Goal: Task Accomplishment & Management: Manage account settings

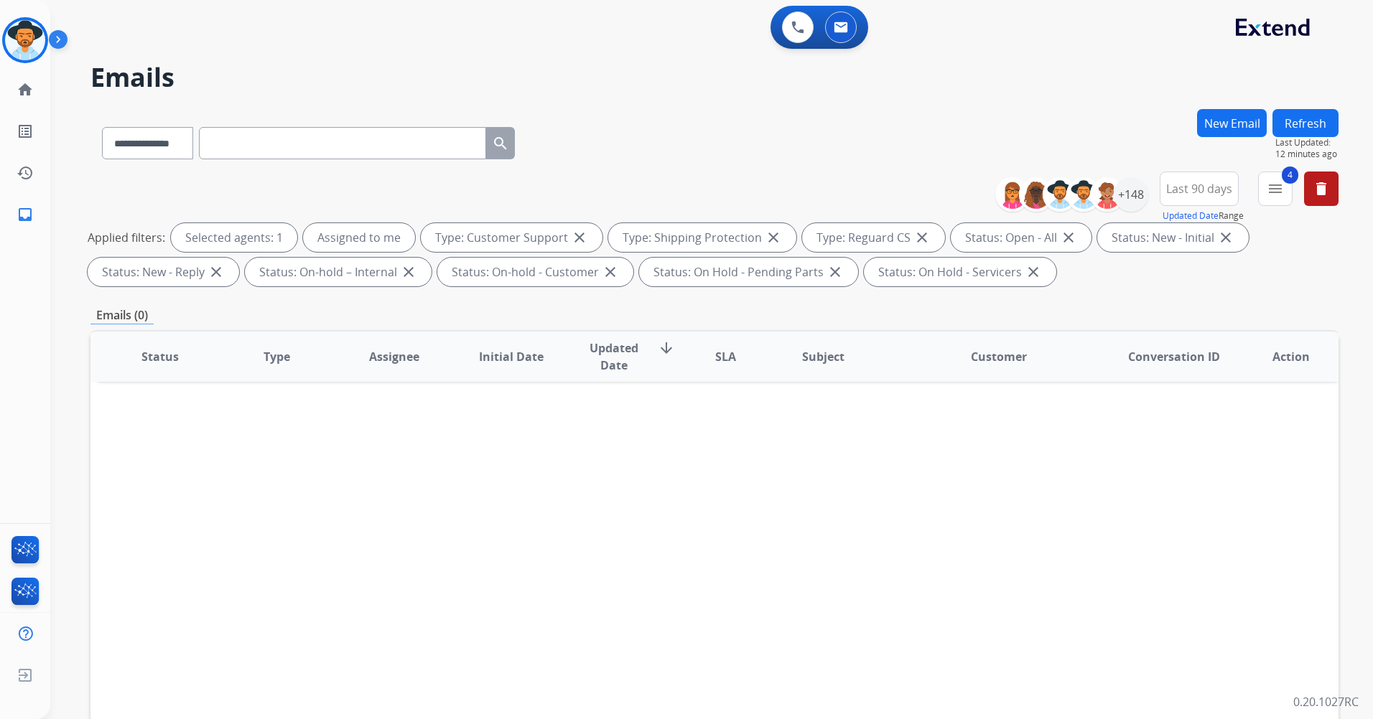
select select "**********"
click at [11, 44] on img at bounding box center [25, 40] width 40 height 40
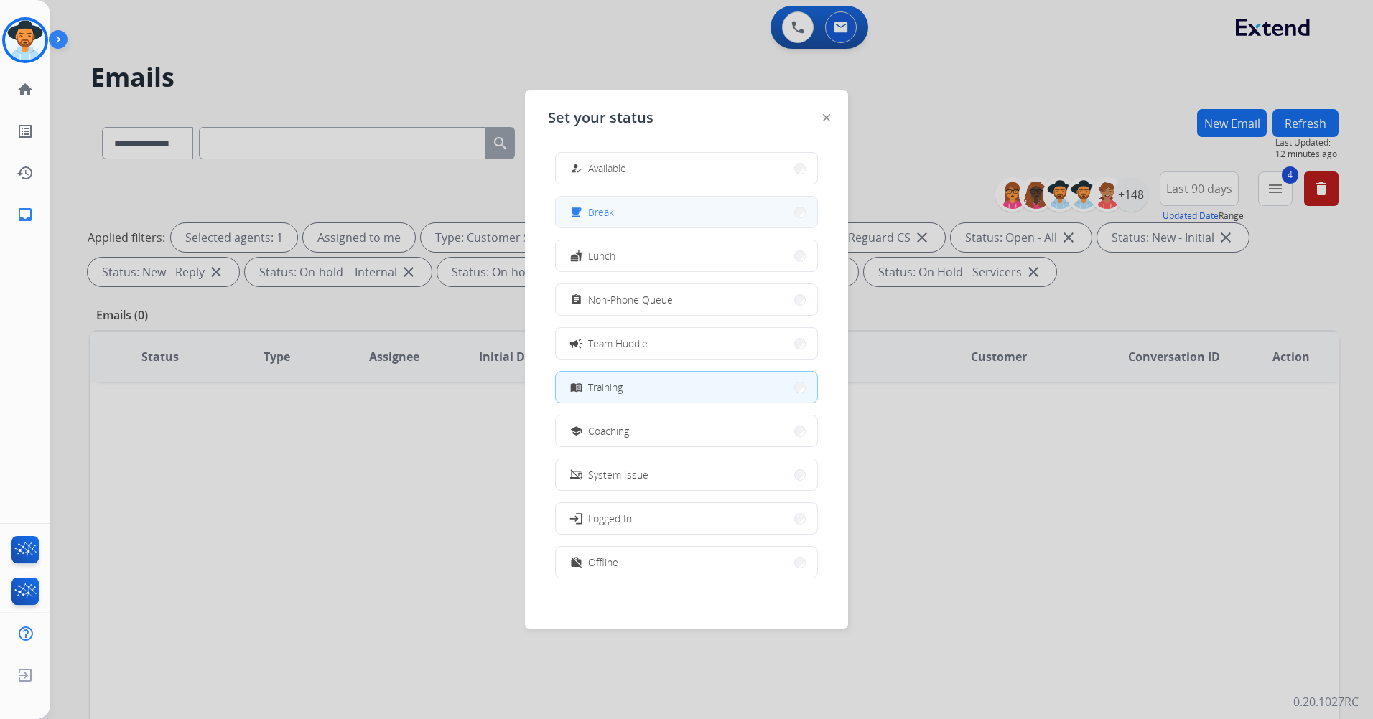
click at [711, 202] on button "free_breakfast Break" at bounding box center [686, 212] width 261 height 31
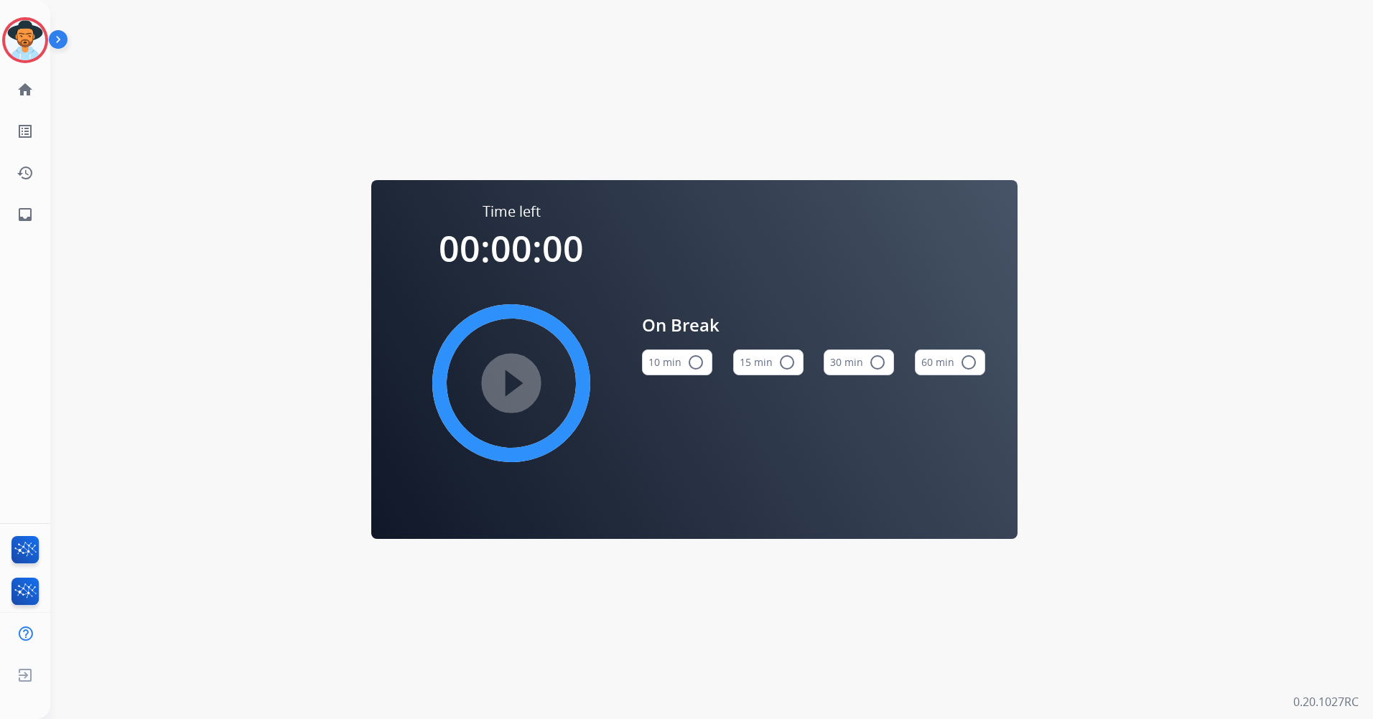
click at [780, 365] on mat-icon "radio_button_unchecked" at bounding box center [786, 362] width 17 height 17
click at [14, 35] on img at bounding box center [25, 40] width 40 height 40
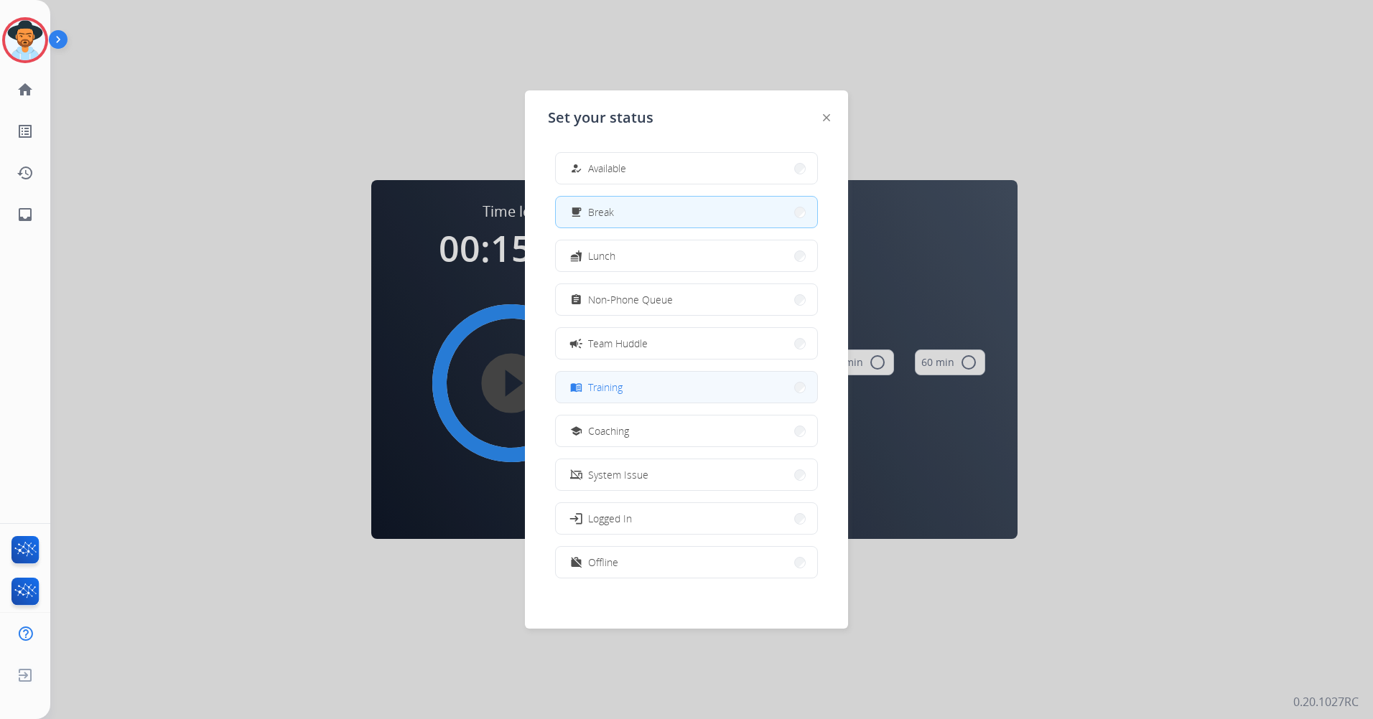
click at [669, 395] on button "menu_book Training" at bounding box center [686, 387] width 261 height 31
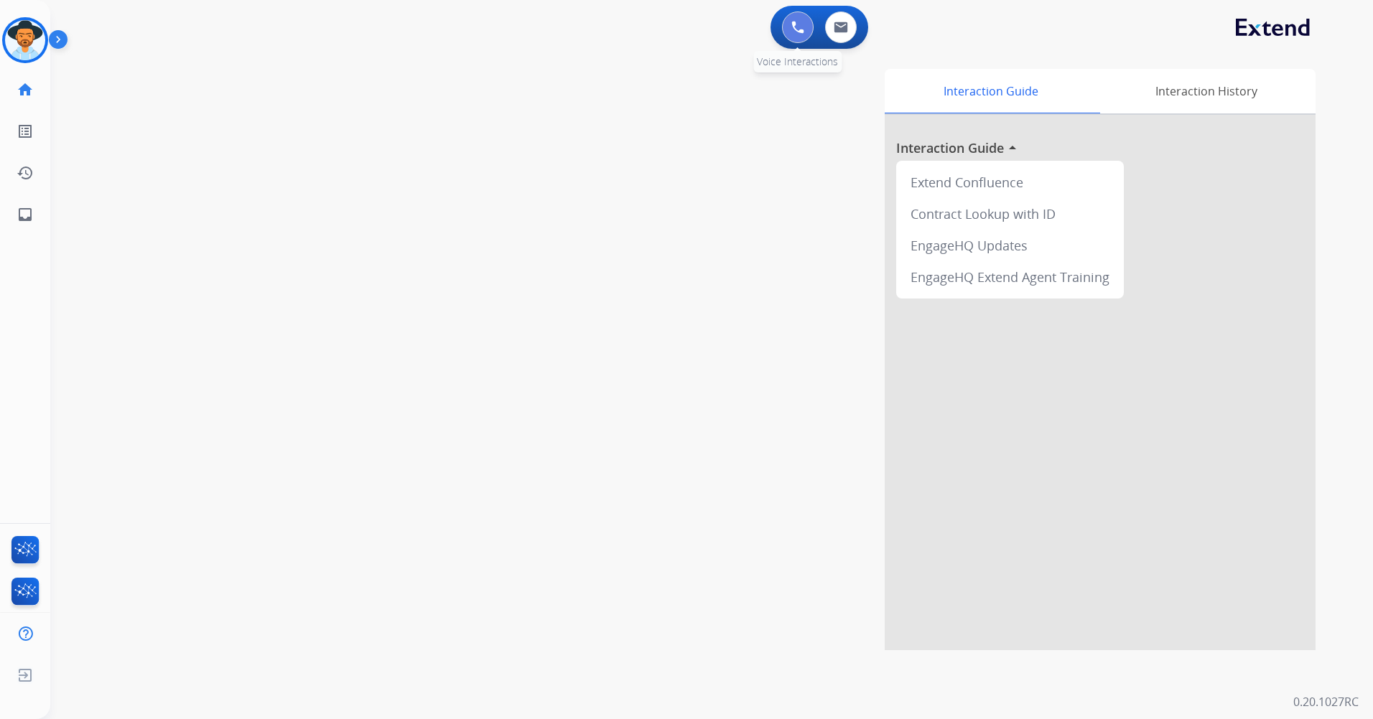
click at [791, 27] on img at bounding box center [797, 27] width 13 height 13
click at [801, 19] on button at bounding box center [798, 27] width 32 height 32
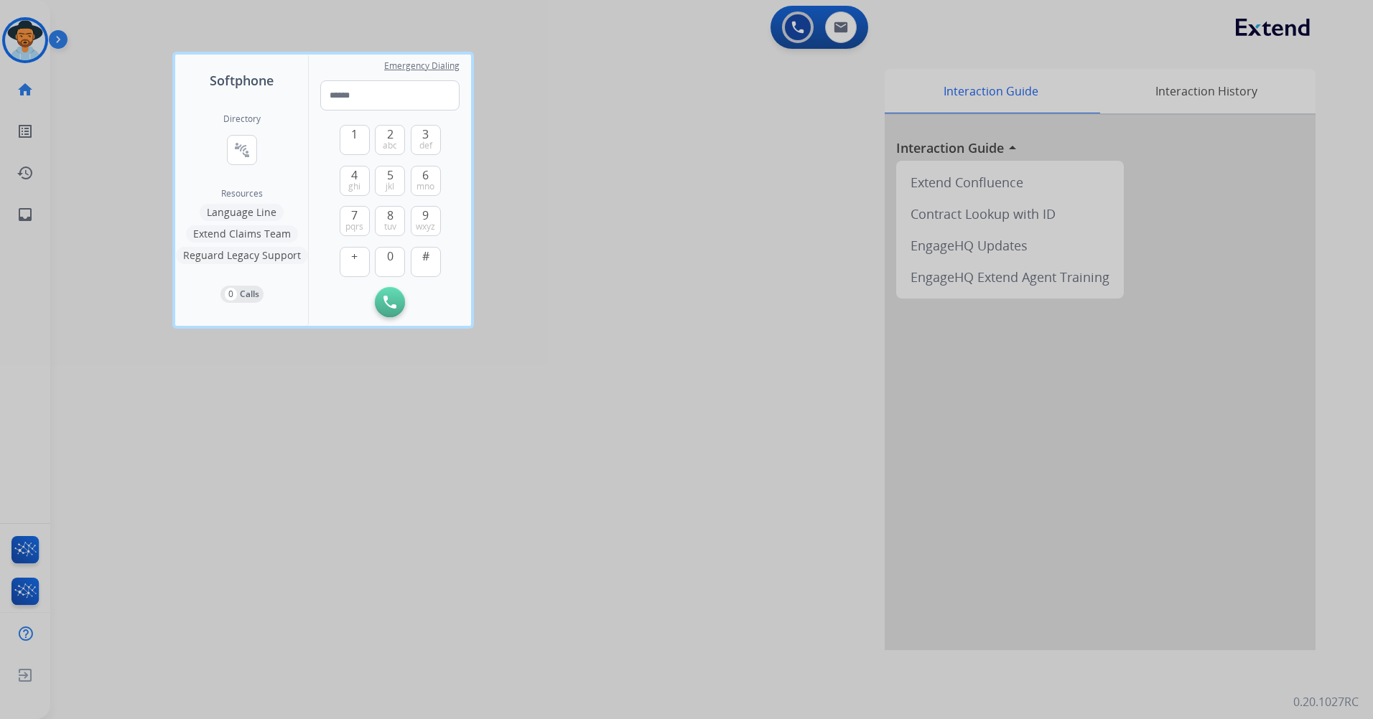
click at [812, 91] on div at bounding box center [686, 359] width 1373 height 719
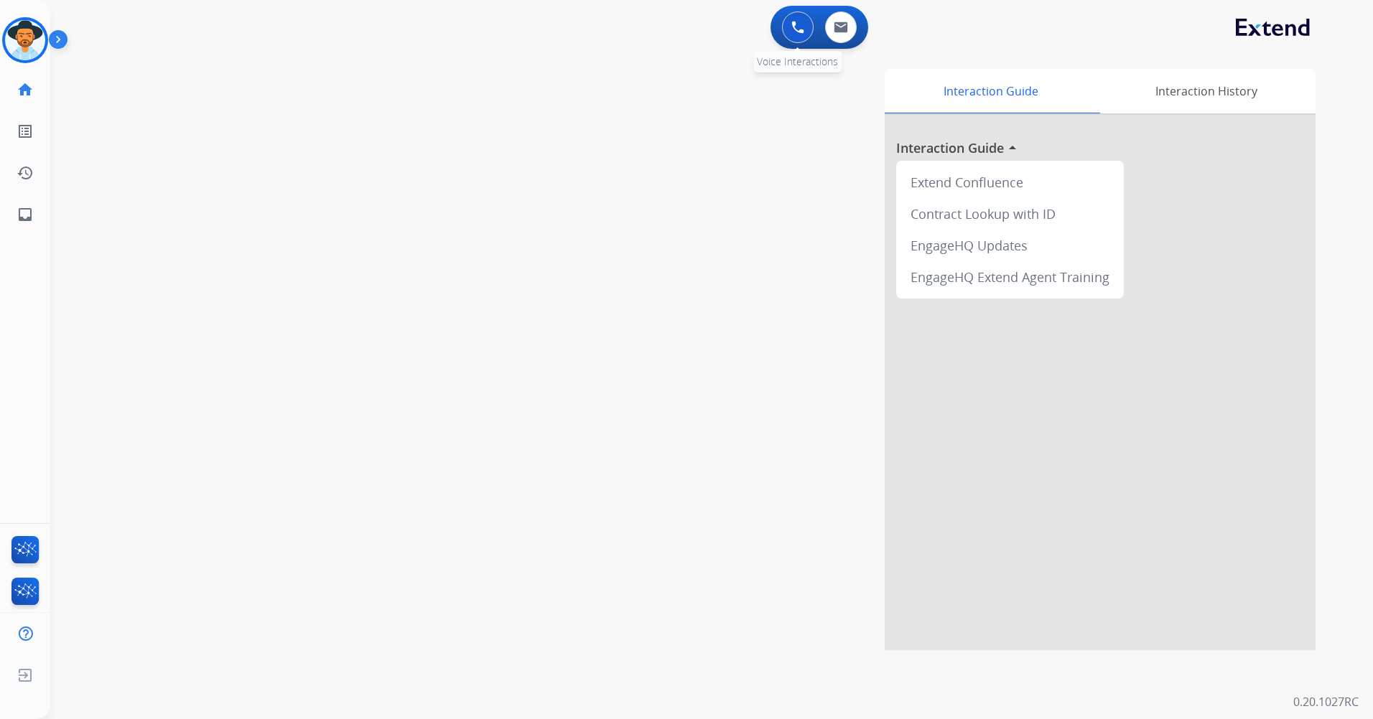
click at [800, 33] on img at bounding box center [797, 27] width 13 height 13
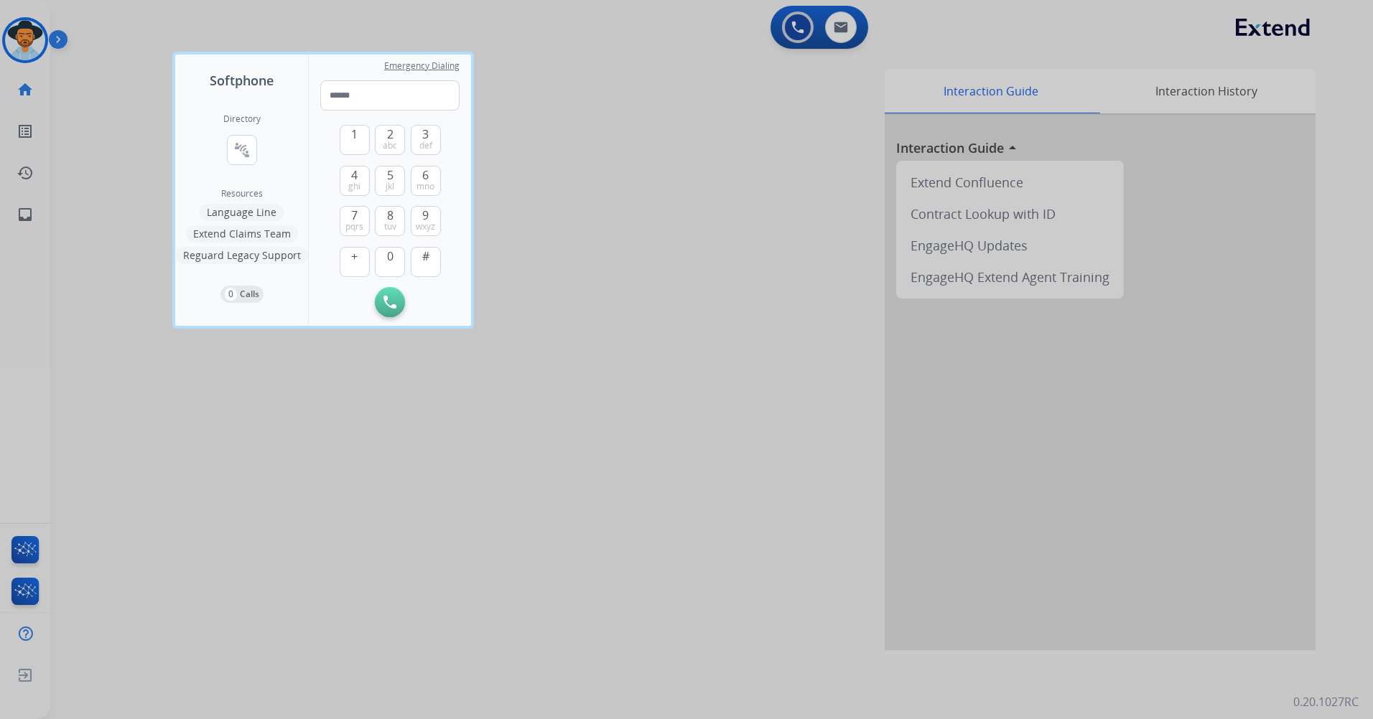
click at [790, 29] on div at bounding box center [686, 359] width 1373 height 719
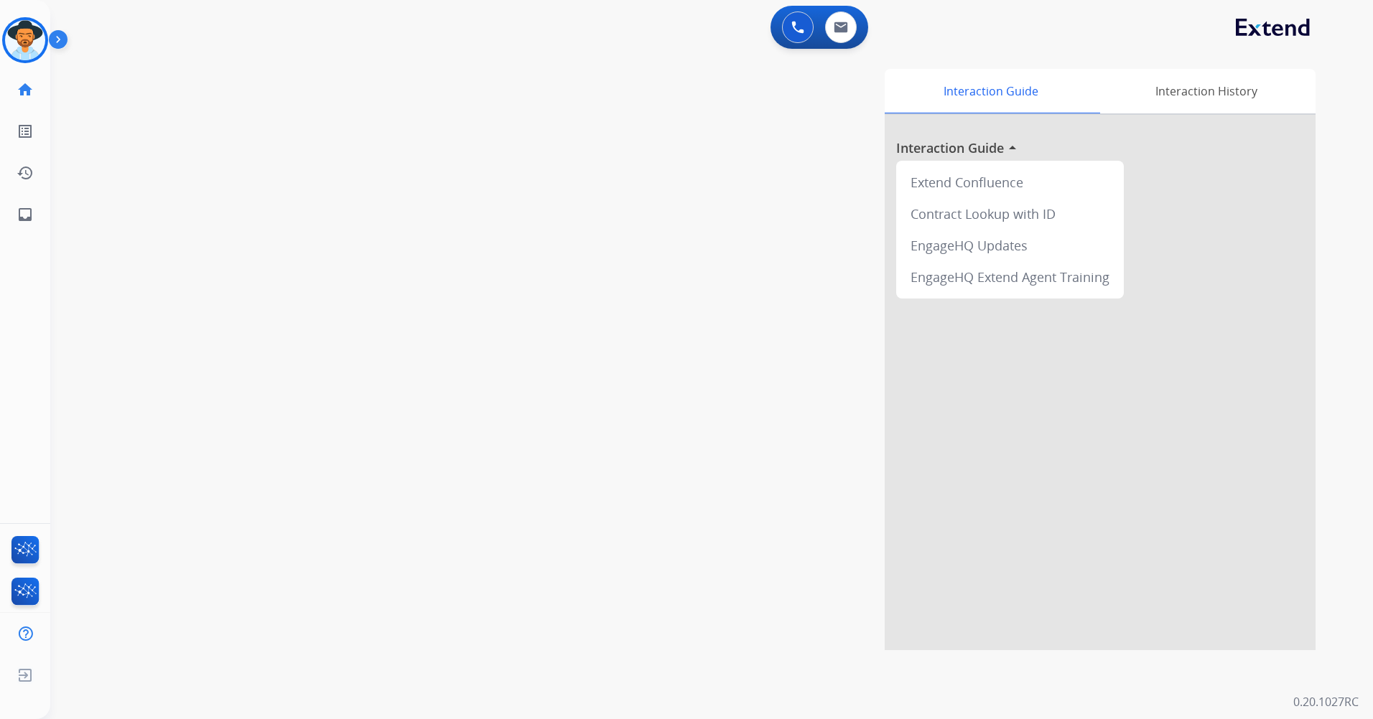
click at [691, 113] on div "Interaction Guide Interaction History Interaction Guide arrow_drop_up Extend Co…" at bounding box center [895, 360] width 841 height 582
click at [851, 22] on button at bounding box center [841, 27] width 32 height 32
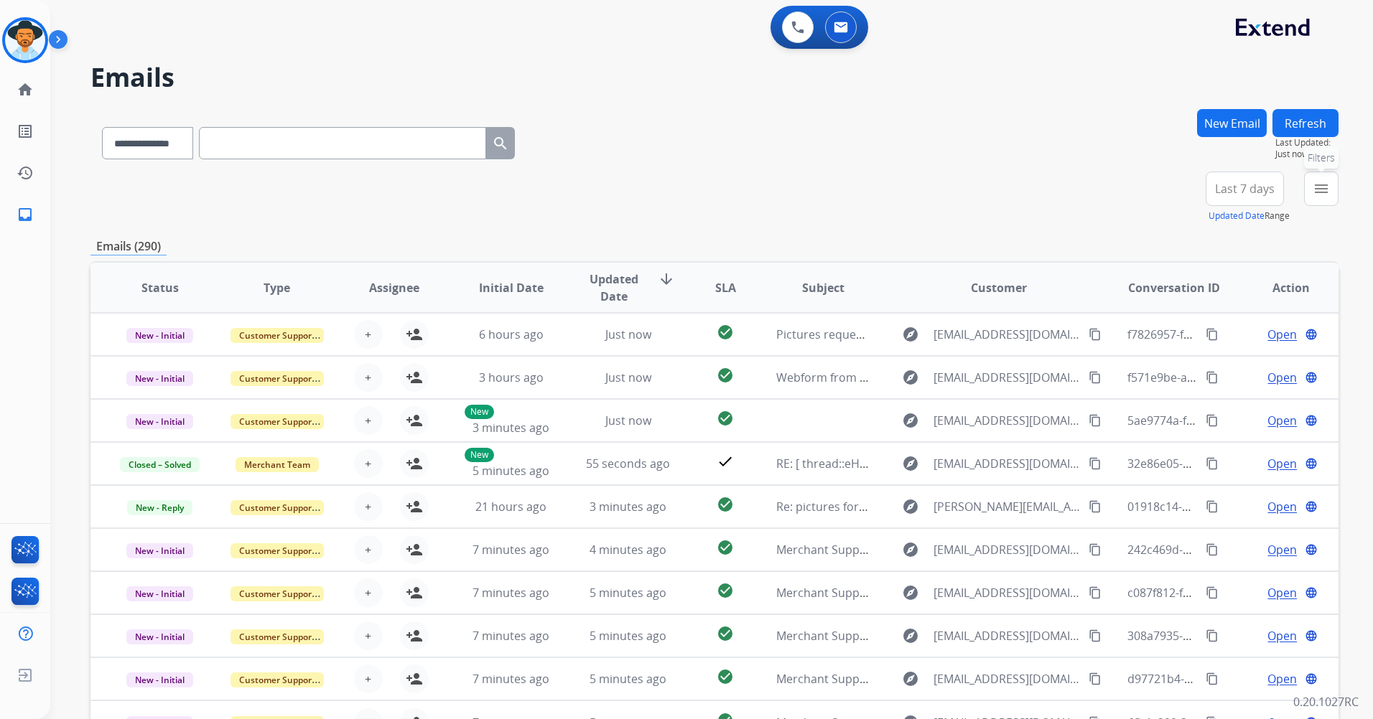
click at [1320, 196] on mat-icon "menu" at bounding box center [1320, 188] width 17 height 17
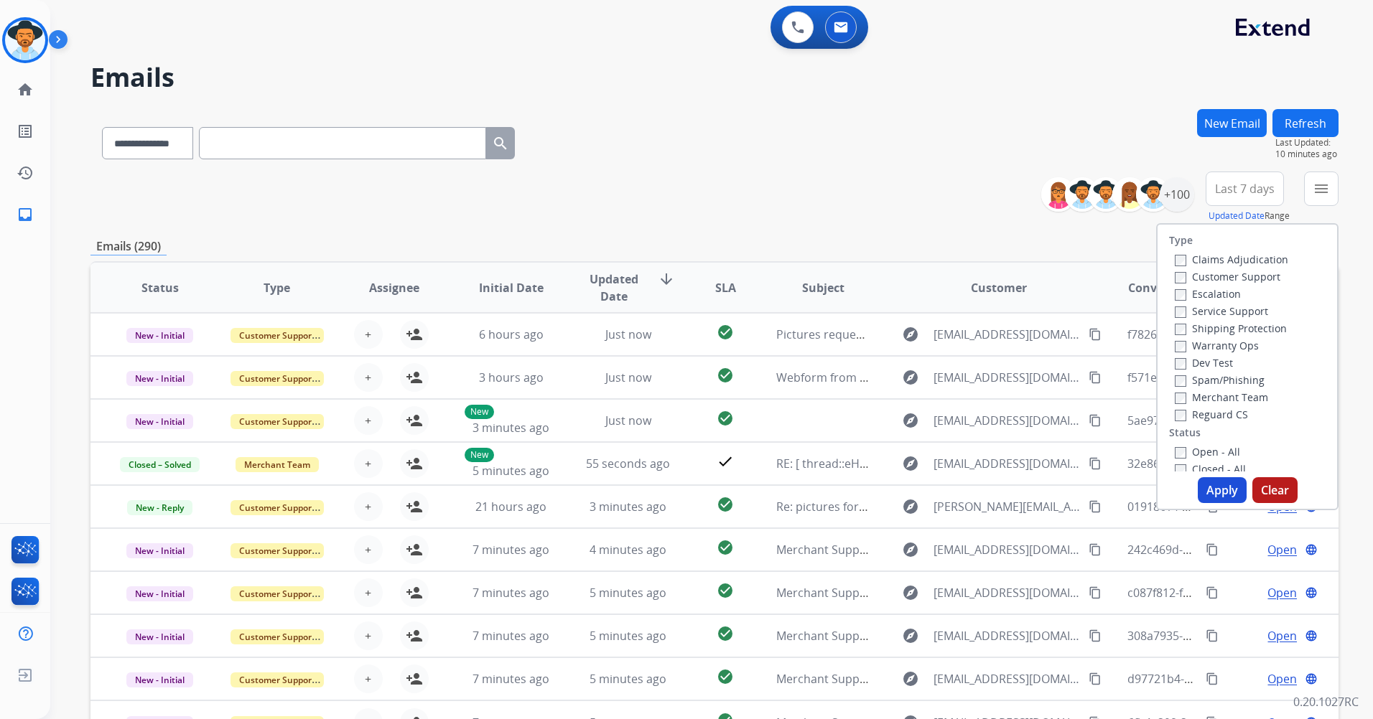
click at [1226, 280] on label "Customer Support" at bounding box center [1228, 277] width 106 height 14
click at [1223, 332] on label "Shipping Protection" at bounding box center [1231, 329] width 112 height 14
click at [1213, 419] on label "Reguard CS" at bounding box center [1211, 415] width 73 height 14
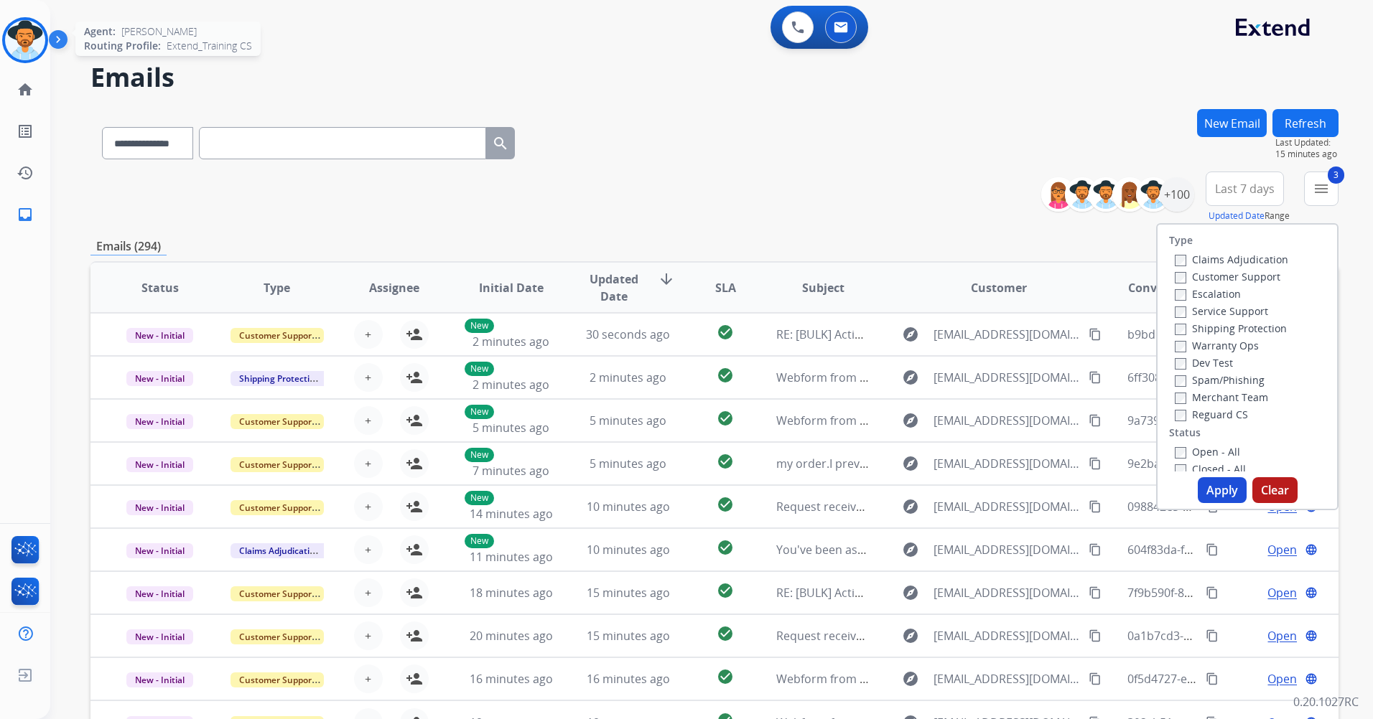
drag, startPoint x: 3, startPoint y: 43, endPoint x: 10, endPoint y: 42, distance: 7.3
click at [9, 42] on div at bounding box center [25, 40] width 46 height 46
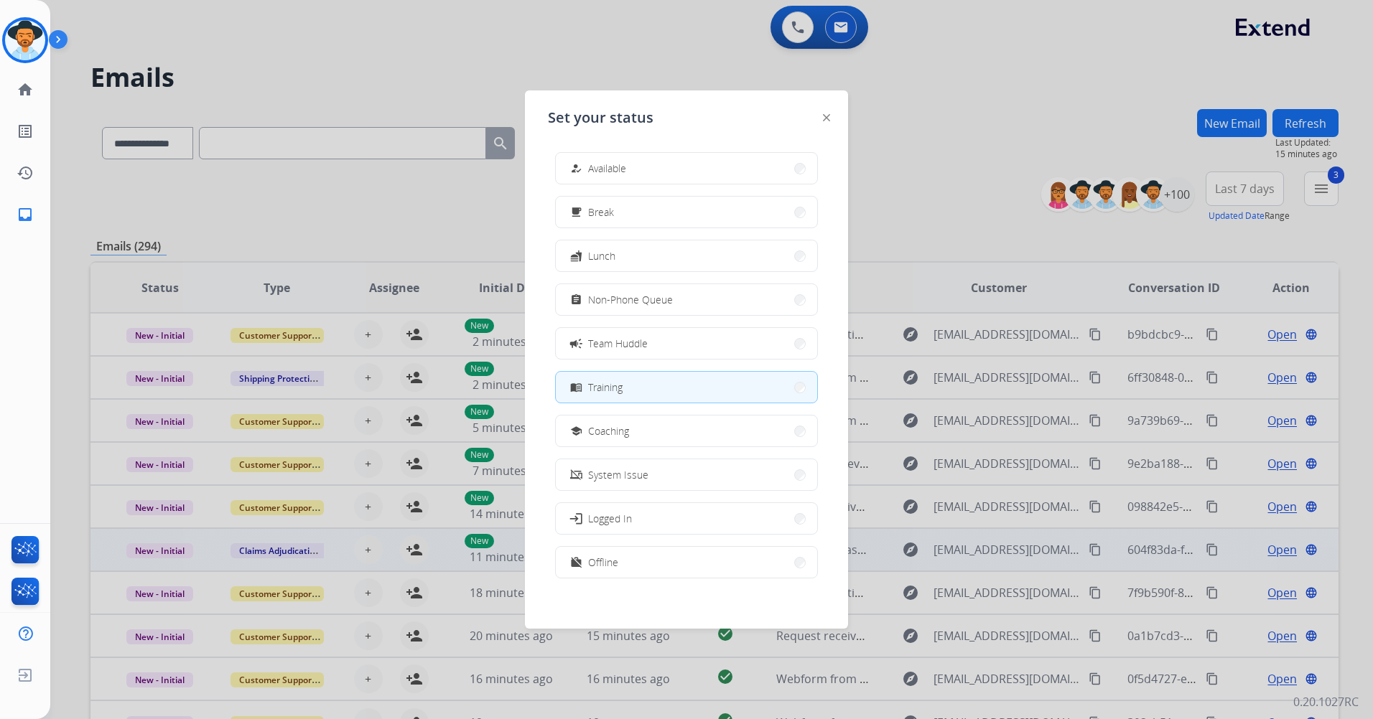
click at [631, 563] on button "work_off Offline" at bounding box center [686, 562] width 261 height 31
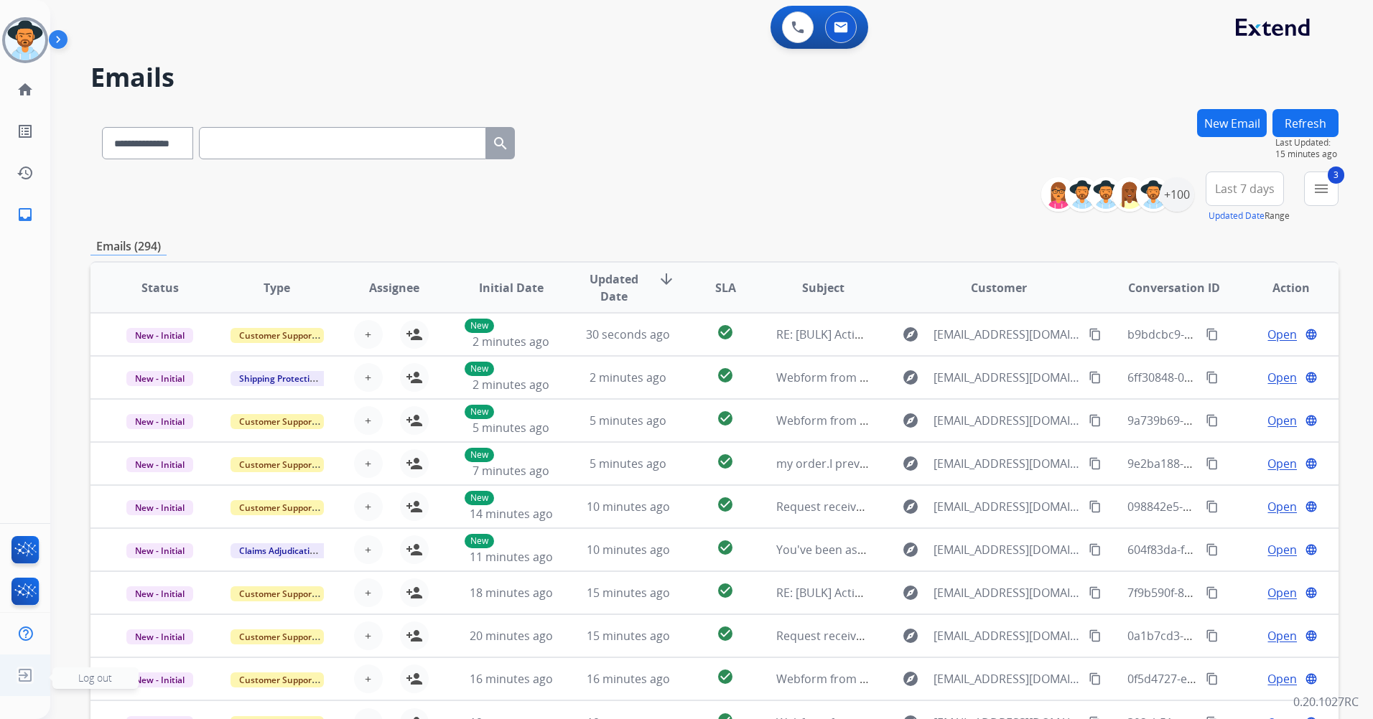
click at [12, 681] on img at bounding box center [25, 675] width 26 height 27
click at [119, 681] on span "Log out" at bounding box center [95, 679] width 86 height 22
